Goal: Information Seeking & Learning: Learn about a topic

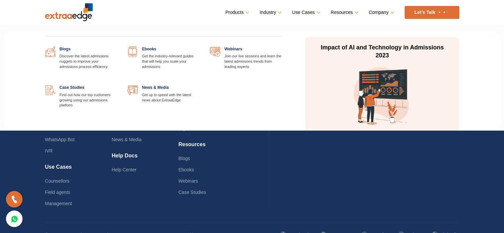
scroll to position [1617, 0]
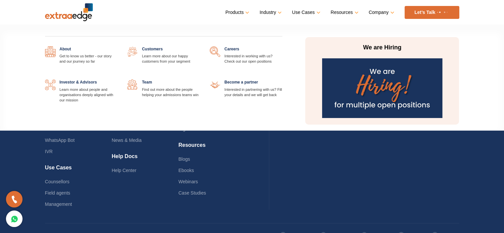
click at [282, 46] on link at bounding box center [282, 46] width 0 height 0
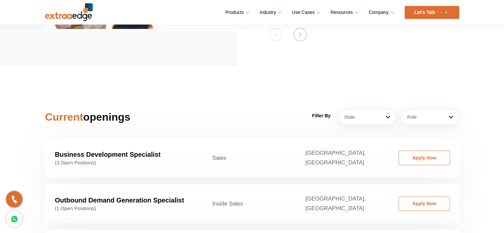
scroll to position [952, 0]
click at [354, 97] on section "Current openings Filter By State Ahemdabad Ahmedabad Bangalore Bhopal/Indore Bh…" at bounding box center [252, 210] width 504 height 288
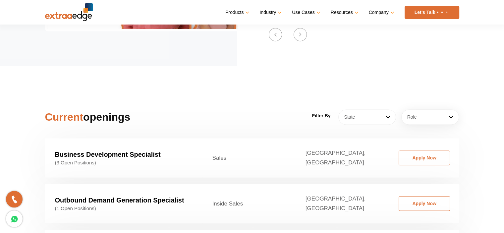
click at [363, 109] on link "State" at bounding box center [368, 116] width 58 height 15
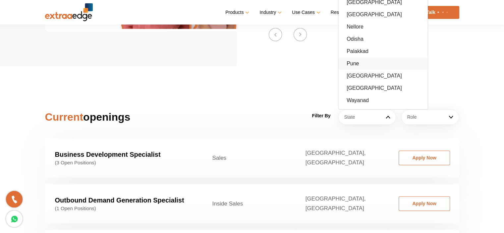
click at [351, 57] on link "Pune" at bounding box center [383, 63] width 89 height 12
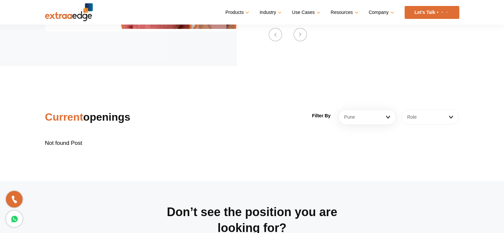
click at [415, 109] on link "Role" at bounding box center [431, 116] width 58 height 15
